Goal: Complete application form

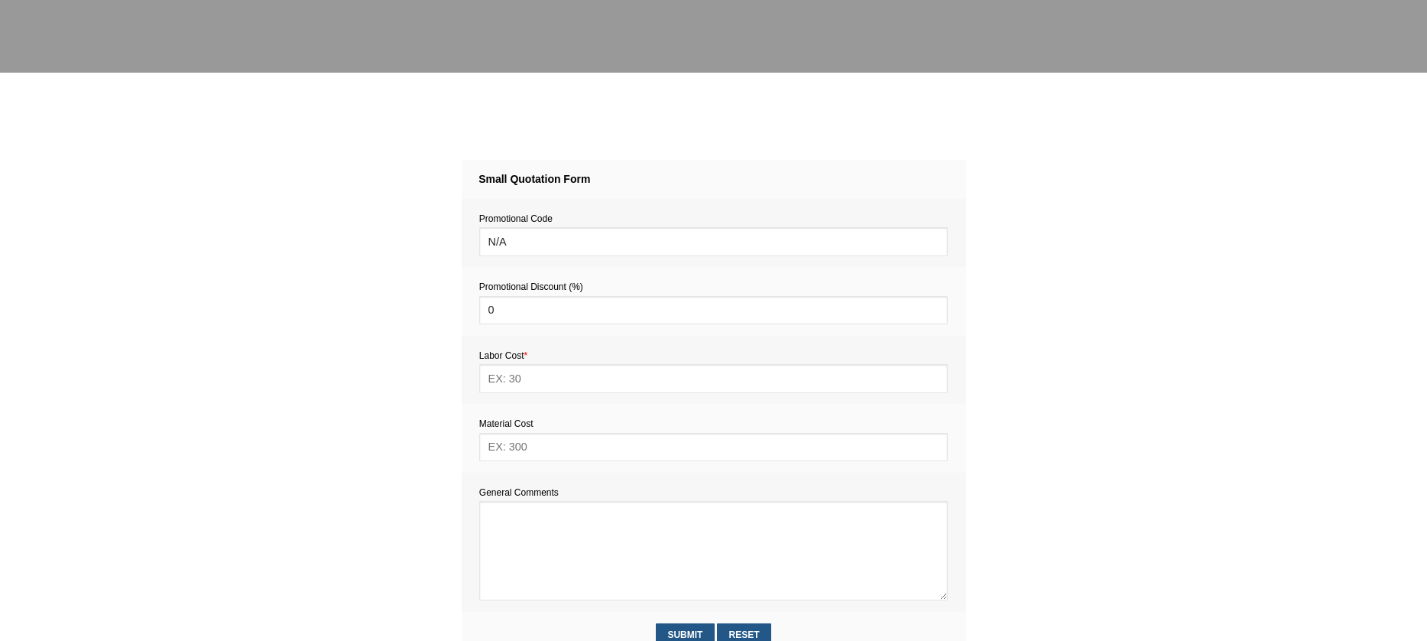
scroll to position [507, 0]
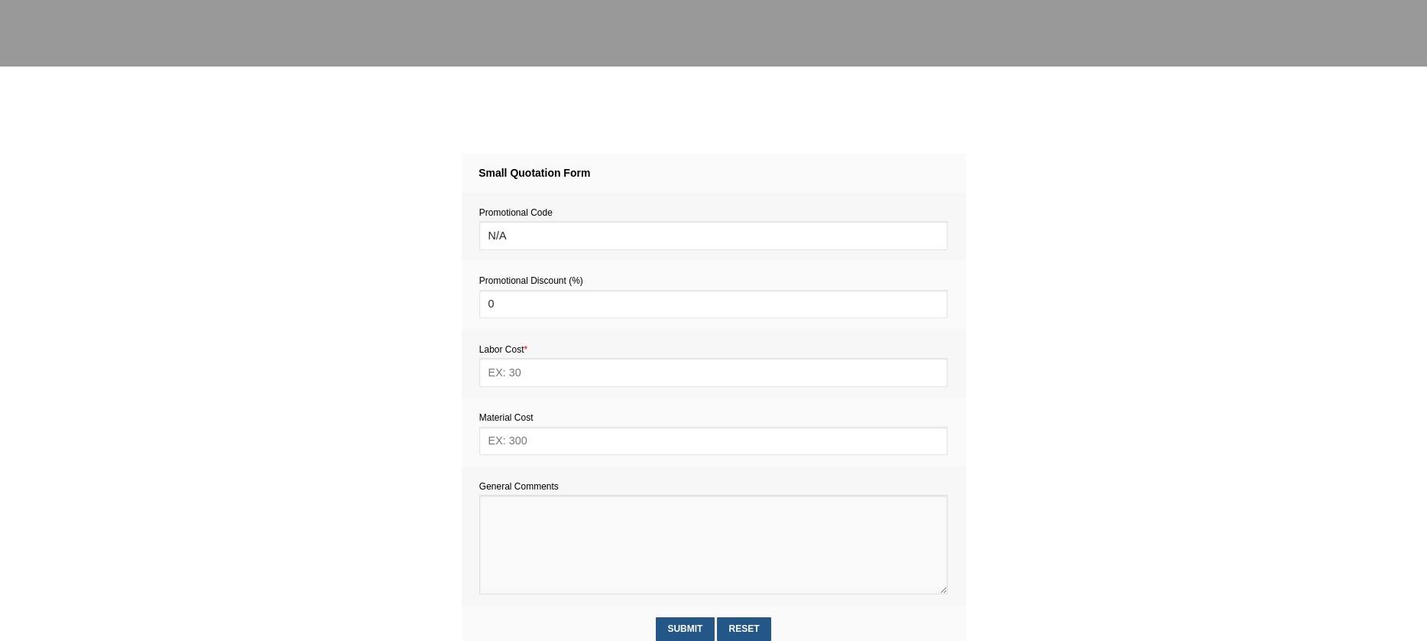
click at [518, 519] on textarea at bounding box center [713, 544] width 469 height 99
paste textarea "Estimate provision for a professional handyman (service call out and labour) to…"
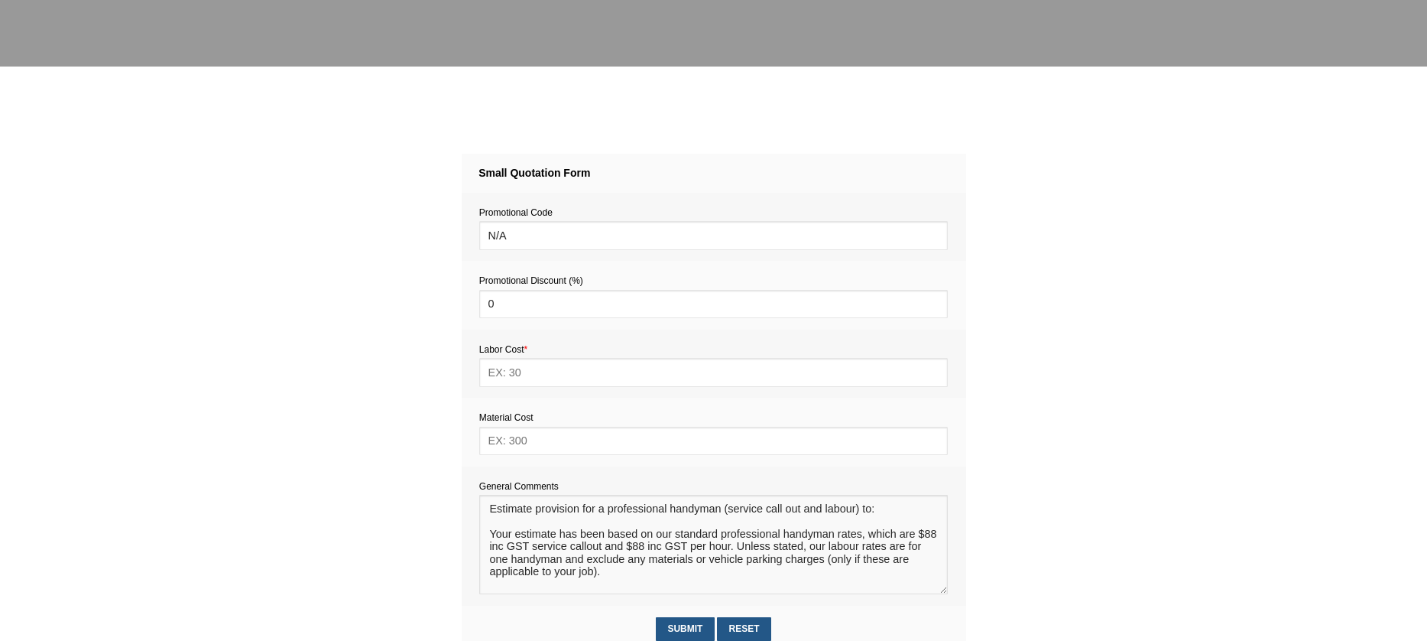
scroll to position [0, 0]
click at [518, 524] on textarea at bounding box center [713, 544] width 469 height 99
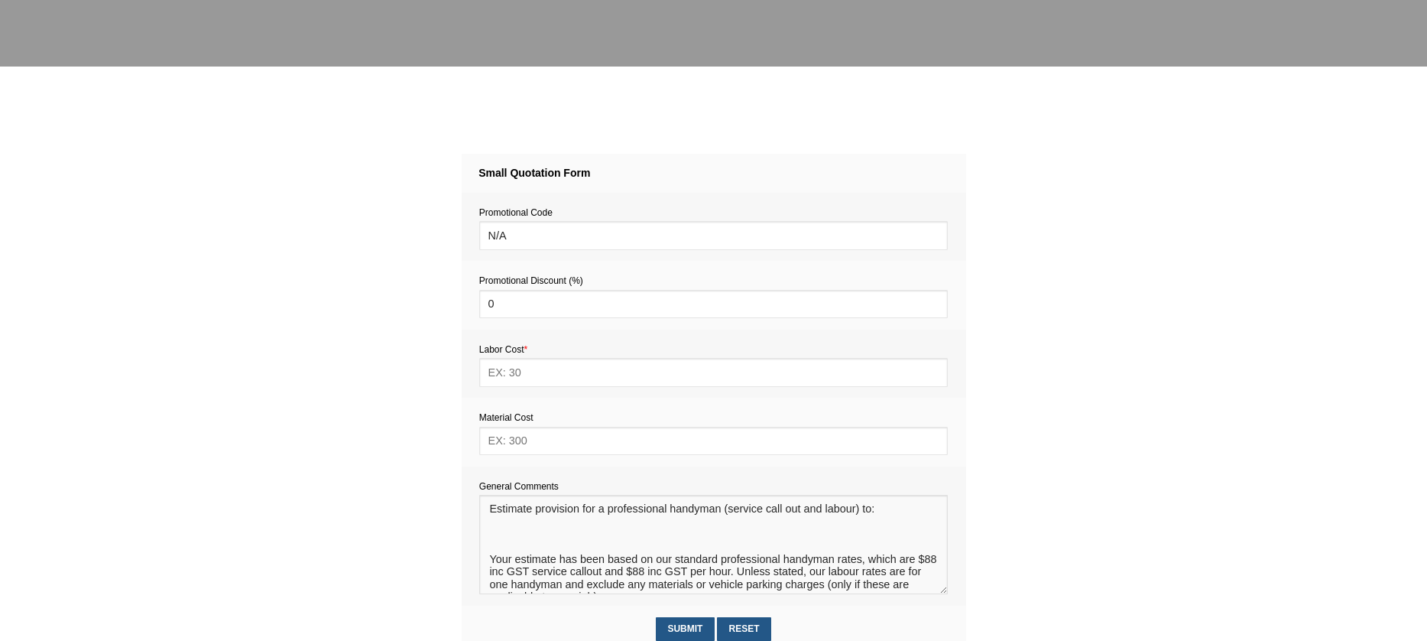
click at [499, 531] on textarea at bounding box center [713, 544] width 469 height 99
type textarea "Estimate provision for a professional handyman (service call out and labour) to…"
click at [522, 446] on input "text" at bounding box center [713, 441] width 469 height 28
type input "15"
click at [511, 372] on input "text" at bounding box center [713, 372] width 469 height 28
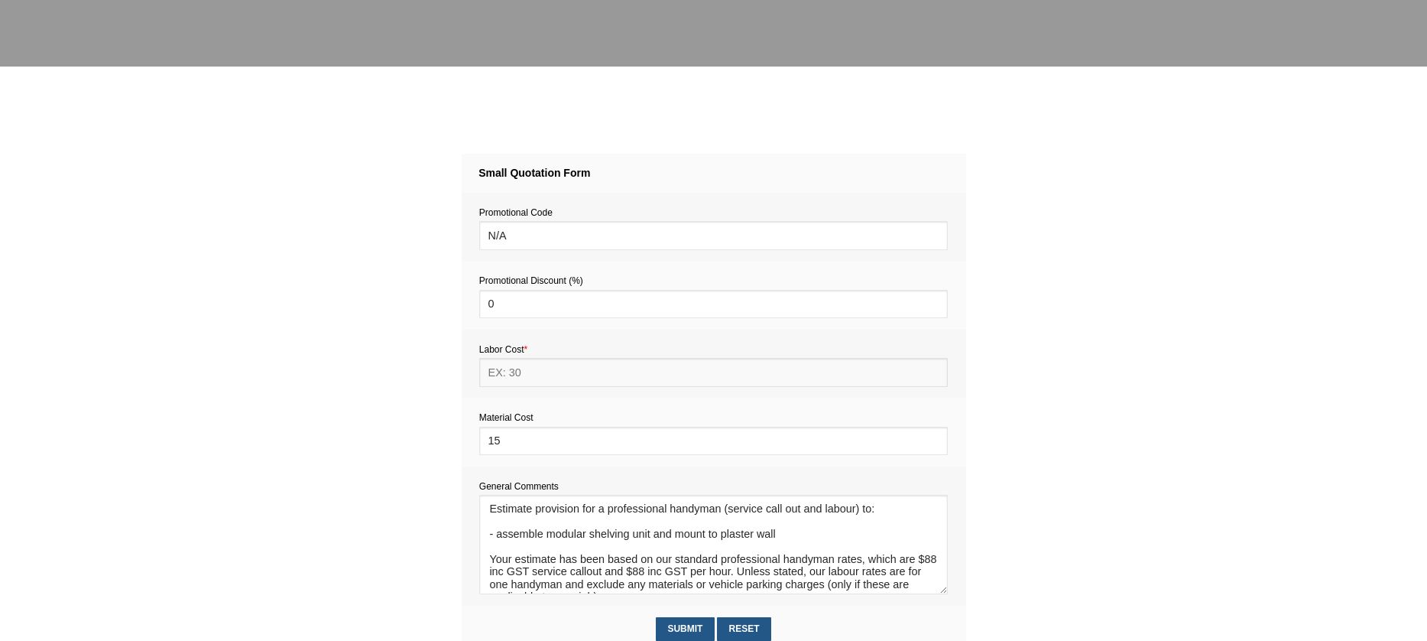
click at [509, 368] on input "text" at bounding box center [713, 372] width 469 height 28
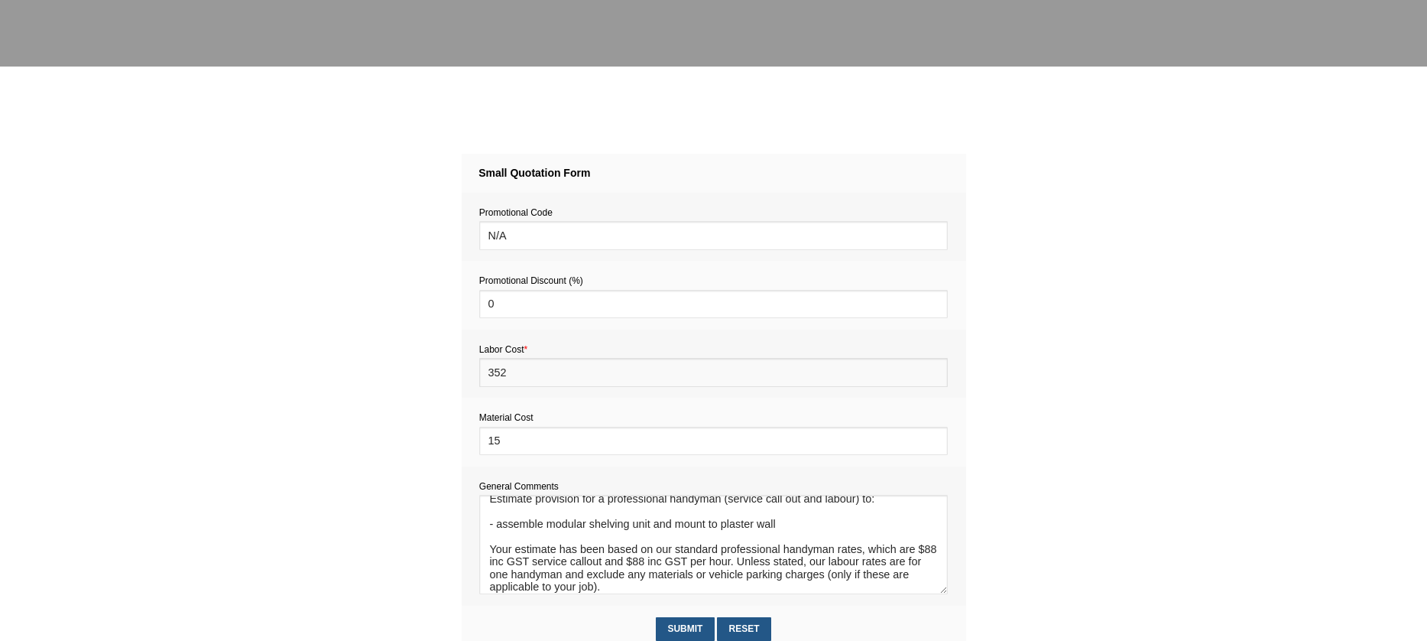
scroll to position [35, 0]
type input "352"
click at [690, 622] on input "Submit" at bounding box center [685, 629] width 59 height 24
